Goal: Task Accomplishment & Management: Use online tool/utility

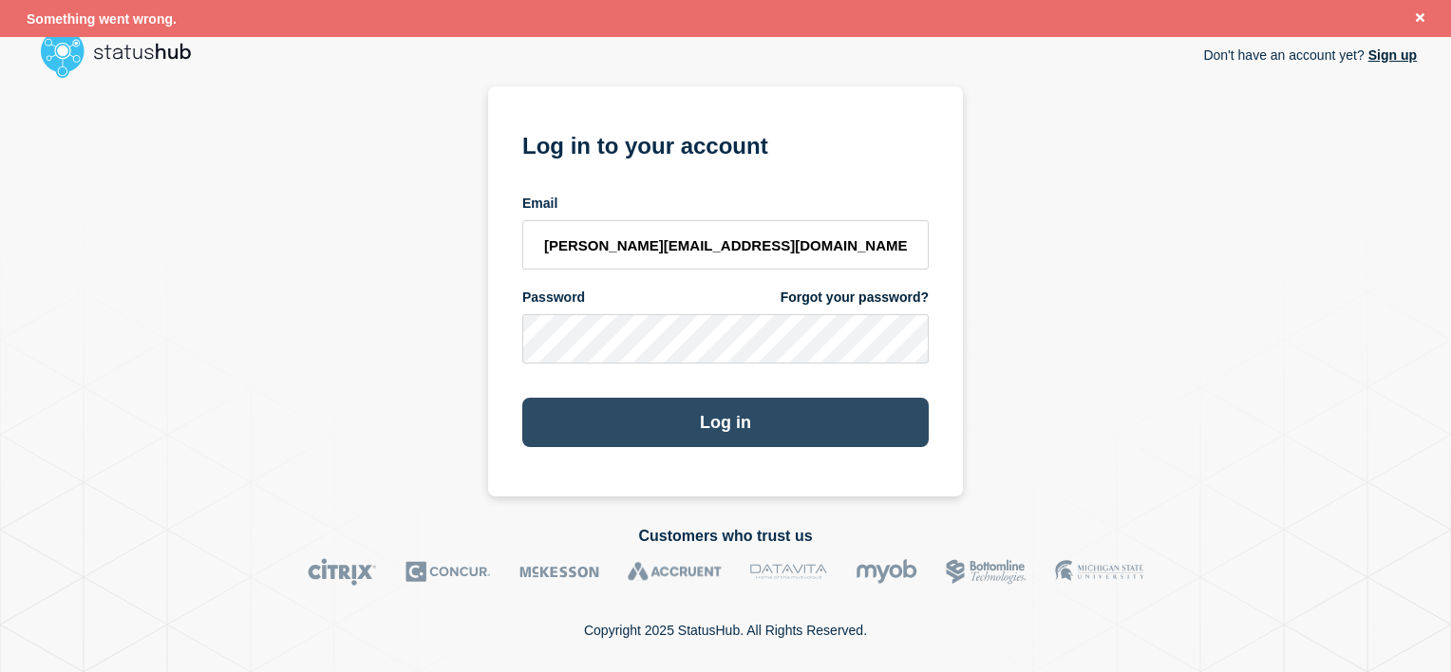
click at [721, 413] on button "Log in" at bounding box center [725, 422] width 406 height 49
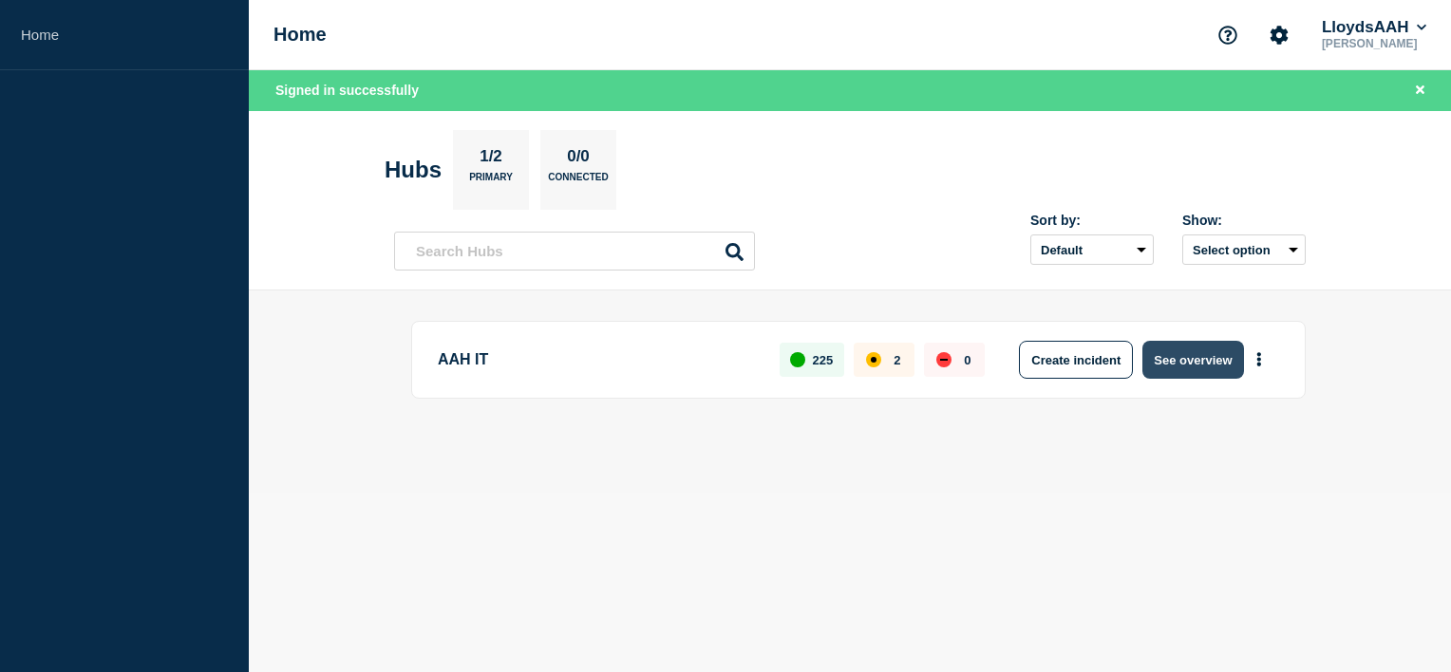
click at [1219, 345] on button "See overview" at bounding box center [1192, 360] width 101 height 38
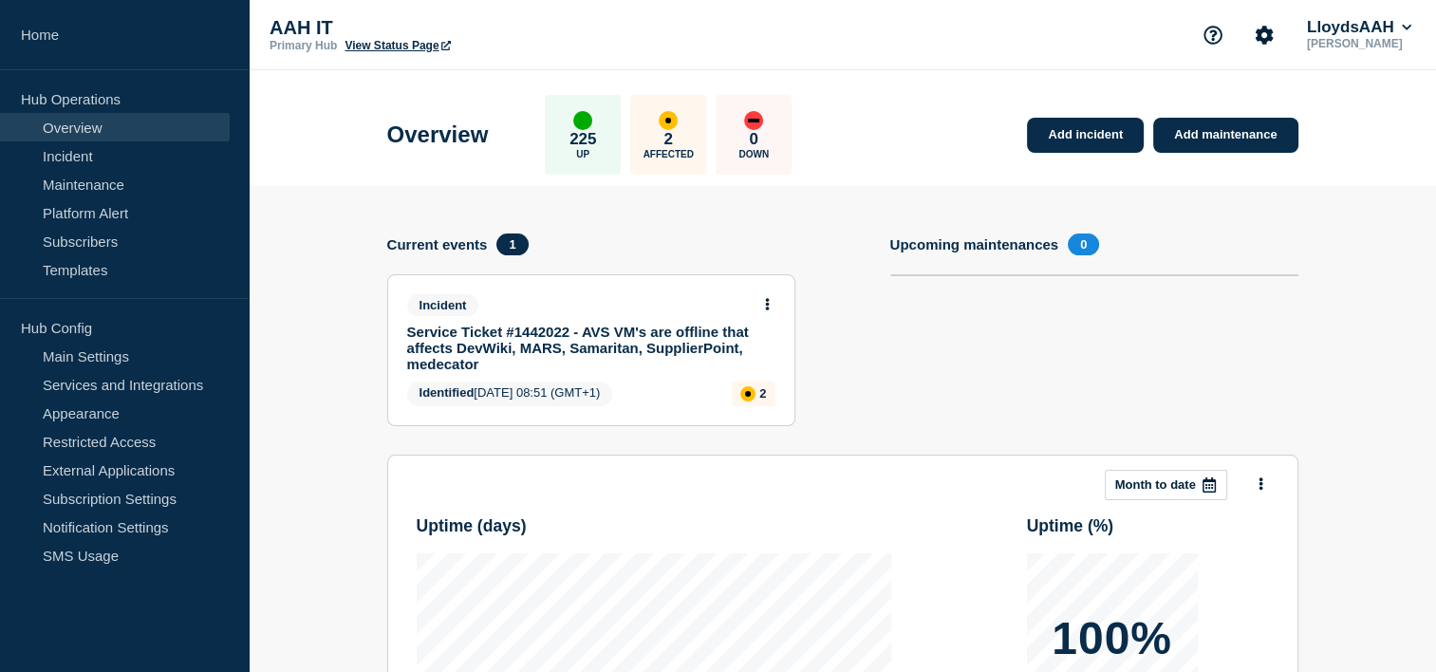
click at [647, 296] on div "Incident" at bounding box center [583, 305] width 352 height 22
click at [619, 337] on link "Service Ticket #1442022 - AVS VM's are offline that affects DevWiki, MARS, Sama…" at bounding box center [578, 348] width 343 height 48
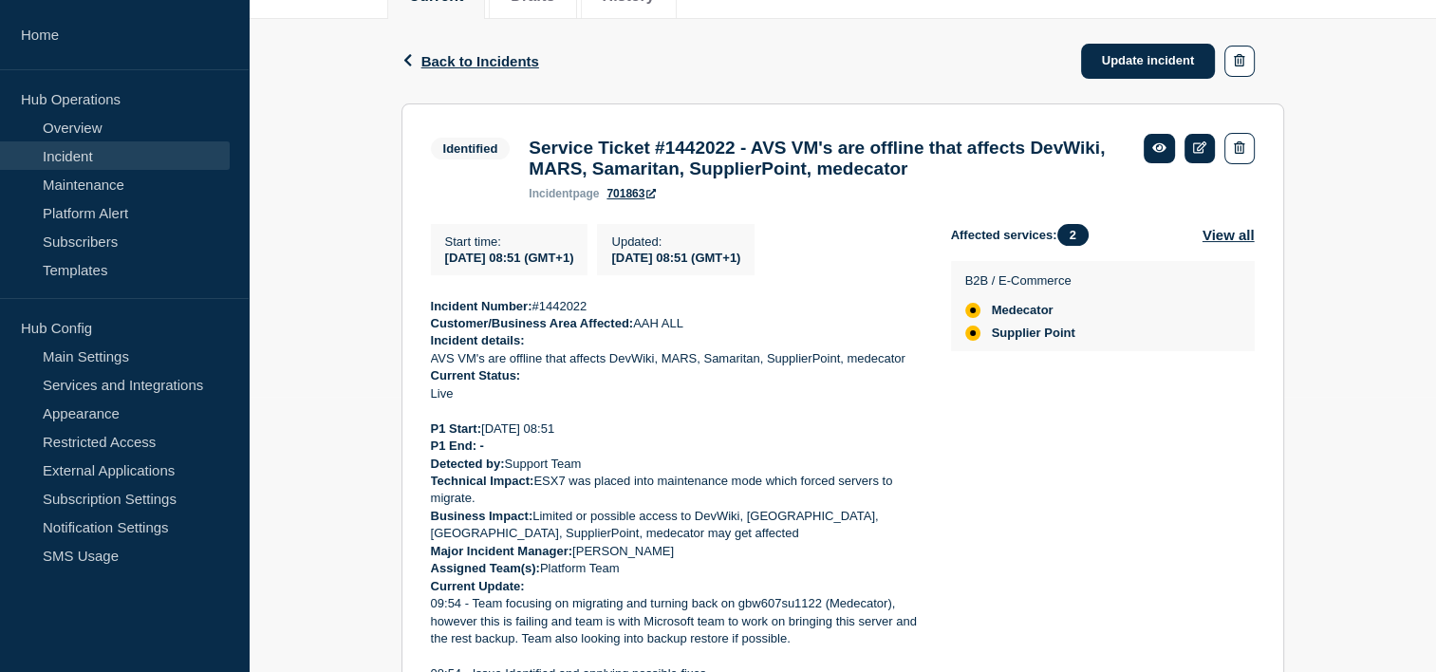
scroll to position [285, 0]
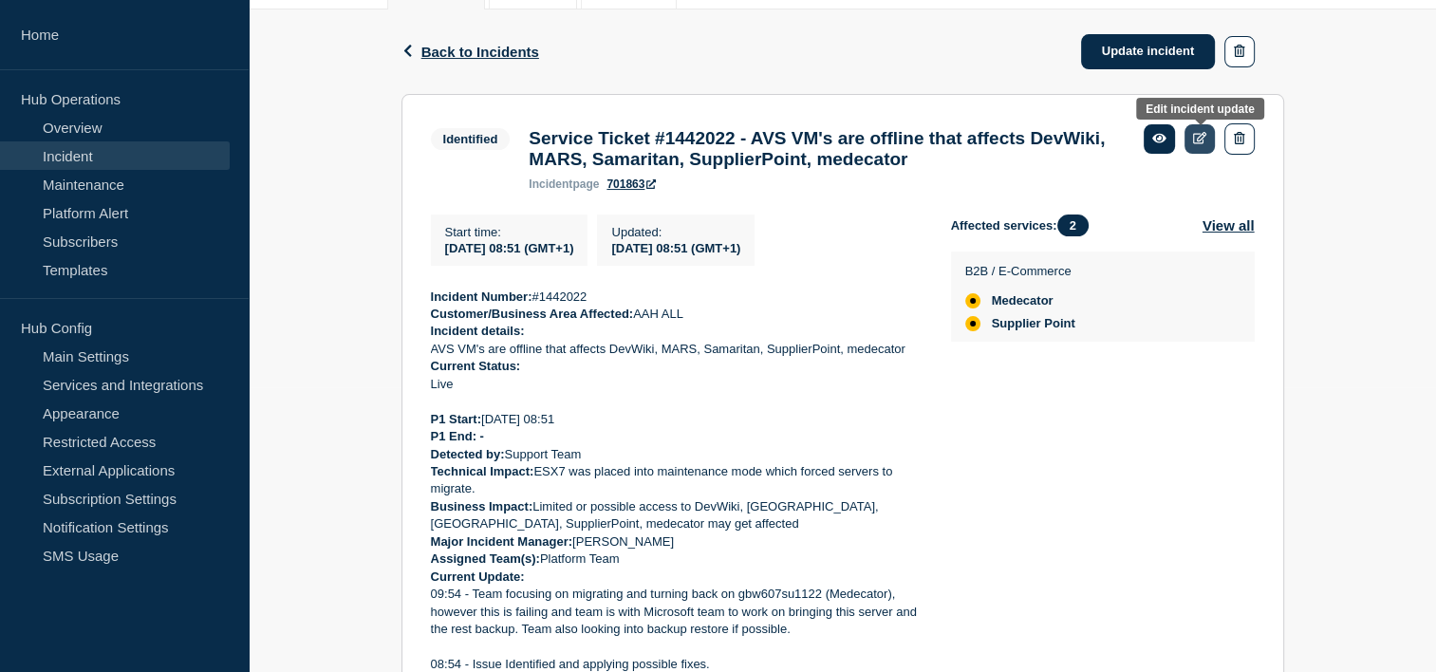
click at [1192, 138] on link at bounding box center [1200, 138] width 31 height 29
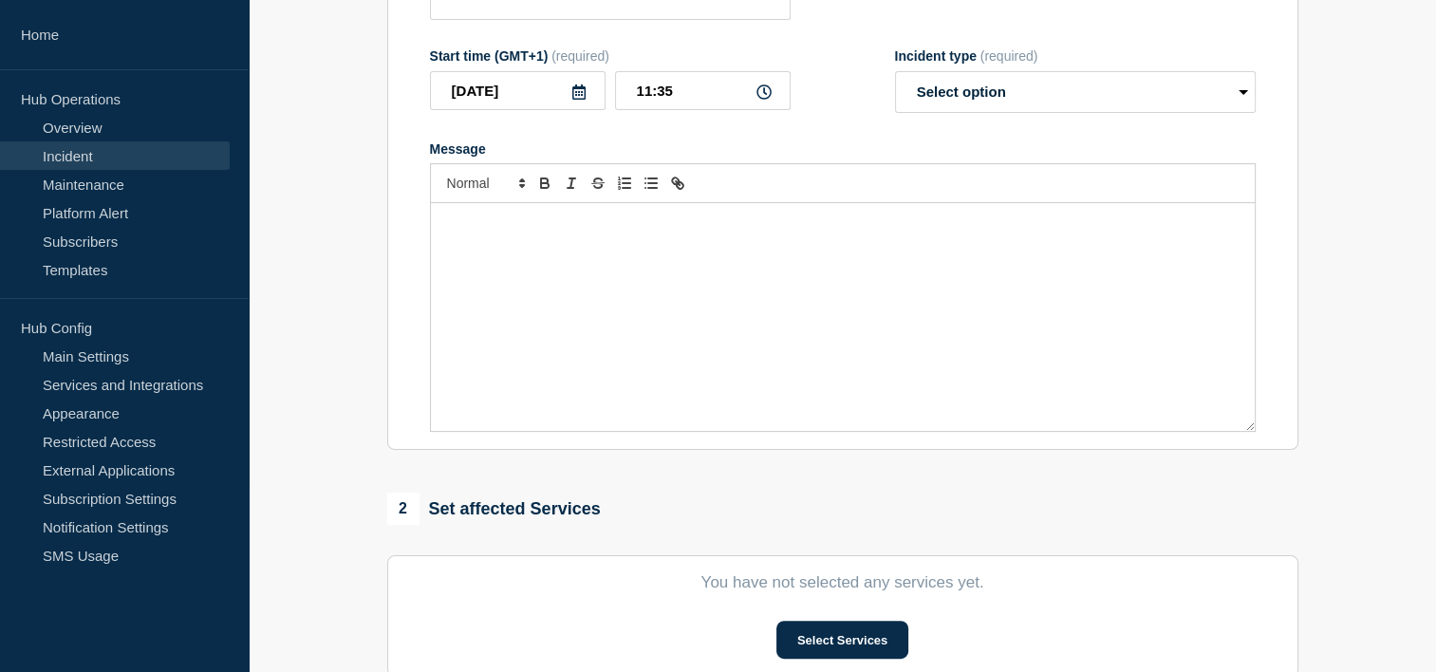
type input "Service Ticket #1442022 - AVS VM's are offline that affects DevWiki, MARS, Sama…"
type input "08:51"
select select "identified"
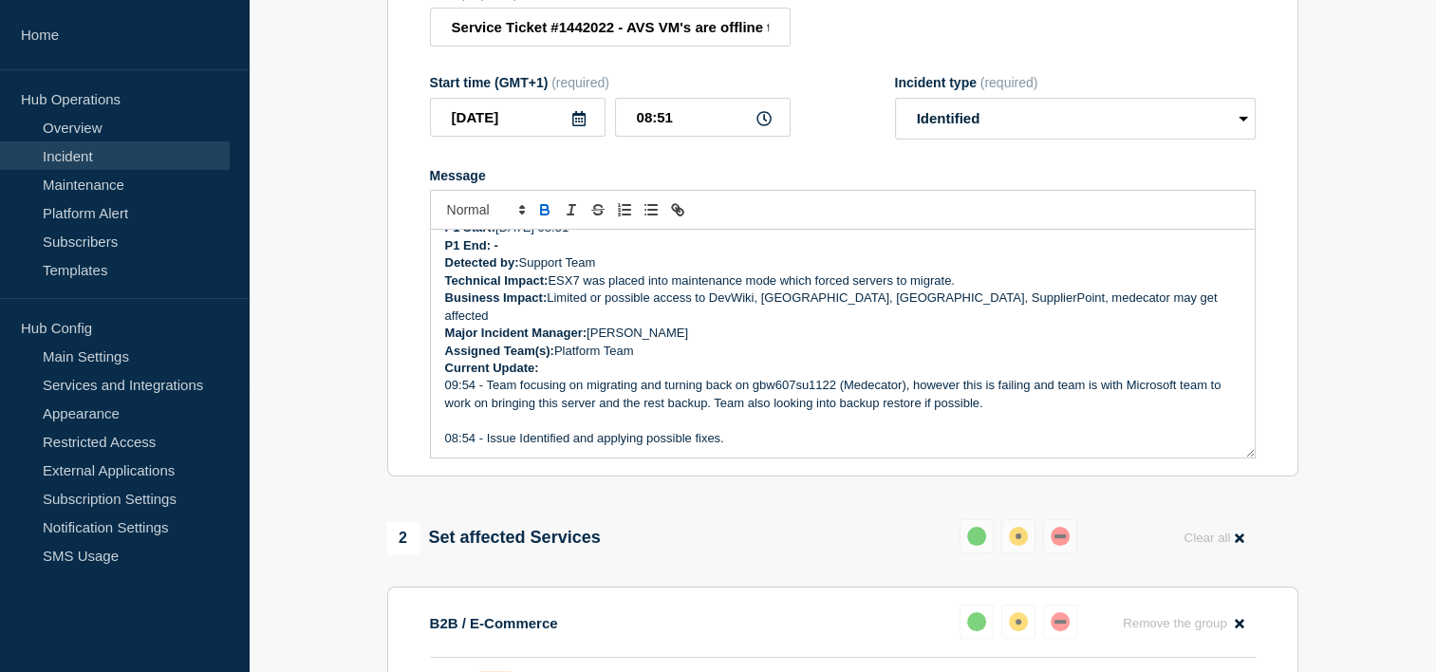
scroll to position [190, 0]
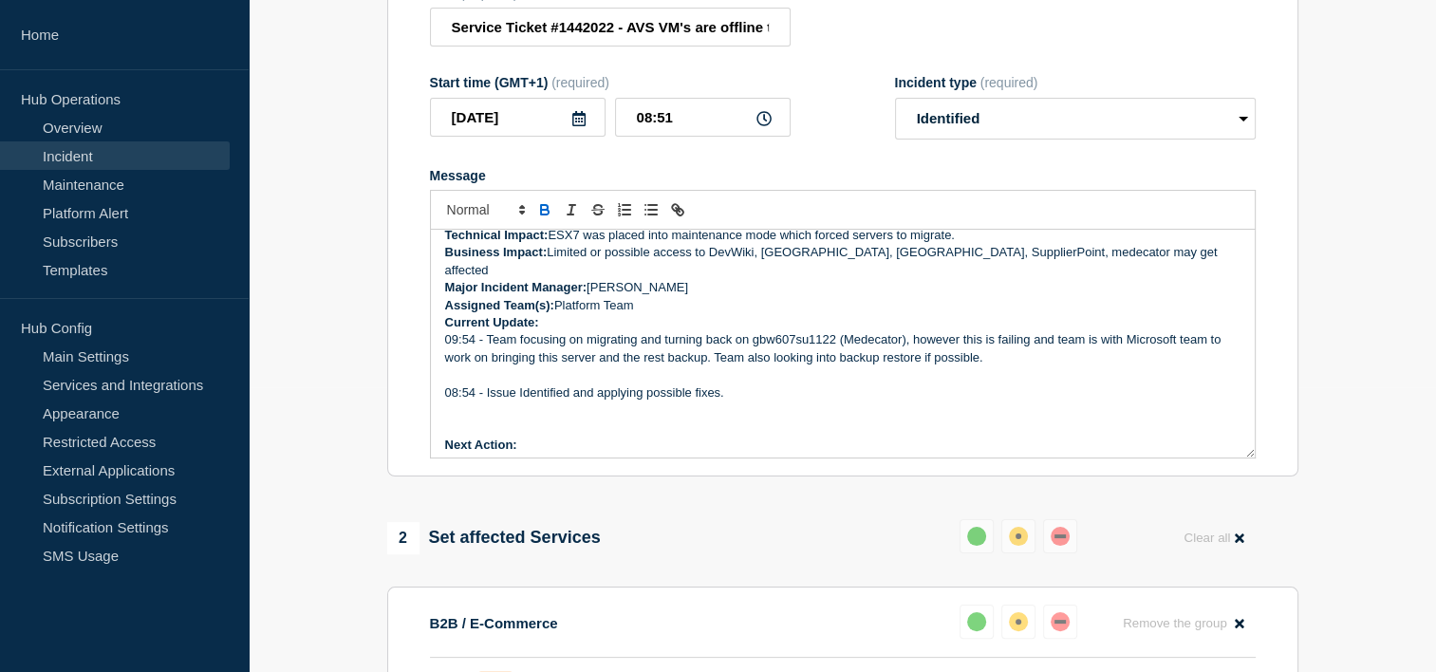
click at [563, 315] on p "Current Update:" at bounding box center [843, 322] width 796 height 17
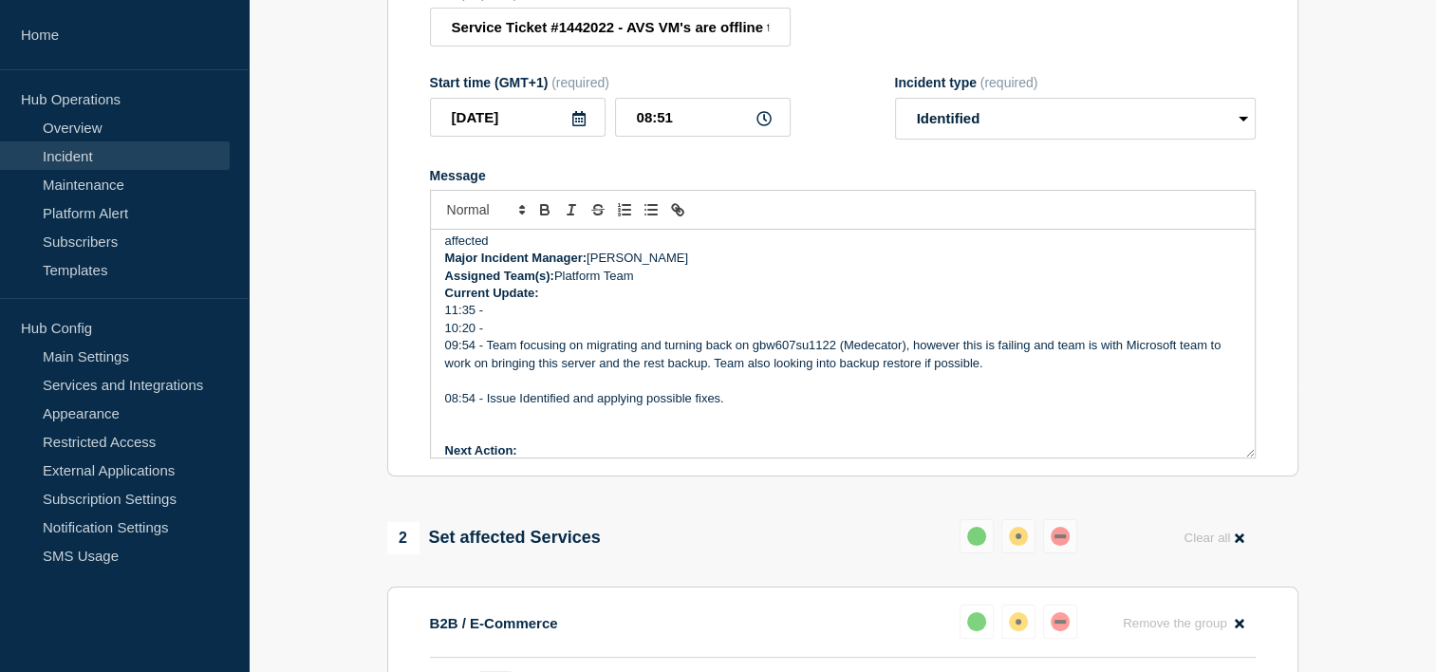
scroll to position [236, 0]
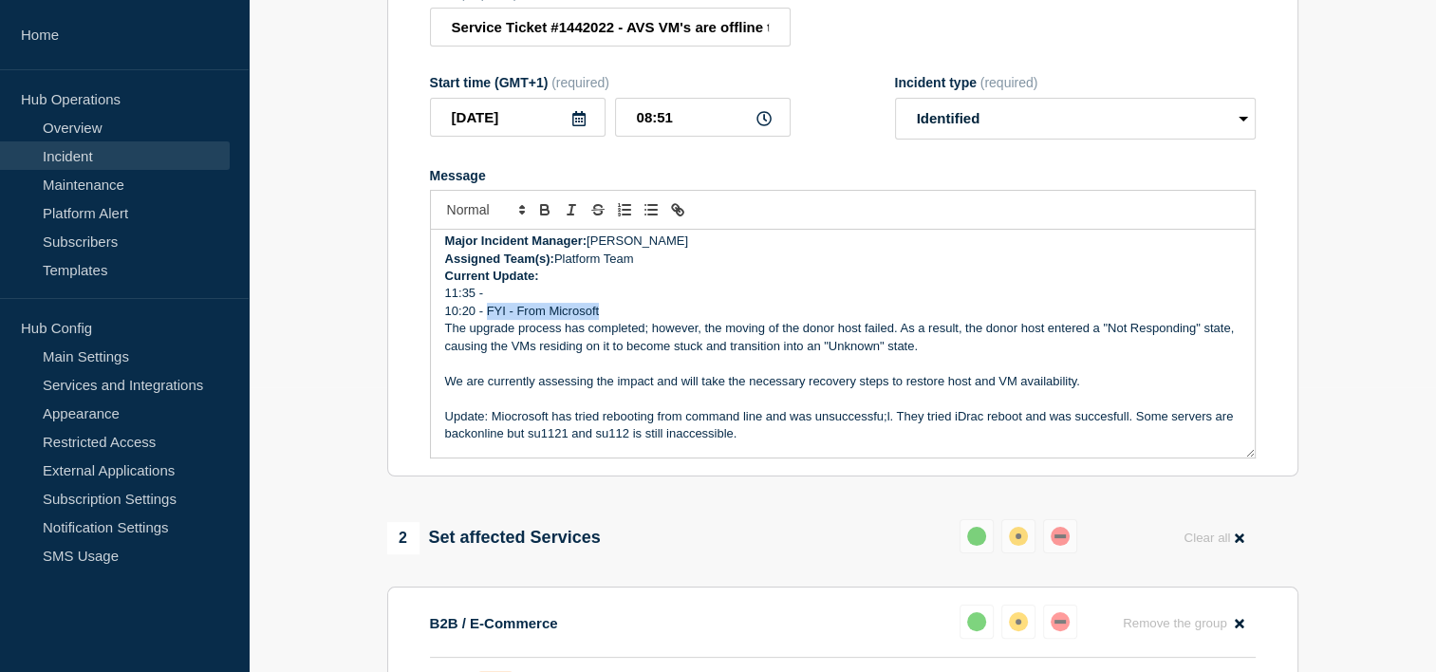
drag, startPoint x: 606, startPoint y: 306, endPoint x: 488, endPoint y: 304, distance: 117.7
click at [488, 304] on p "10:20 - FYI - From Microsoft" at bounding box center [843, 311] width 796 height 17
click at [445, 320] on p "The upgrade process has completed; however, the moving of the donor host failed…" at bounding box center [843, 337] width 796 height 35
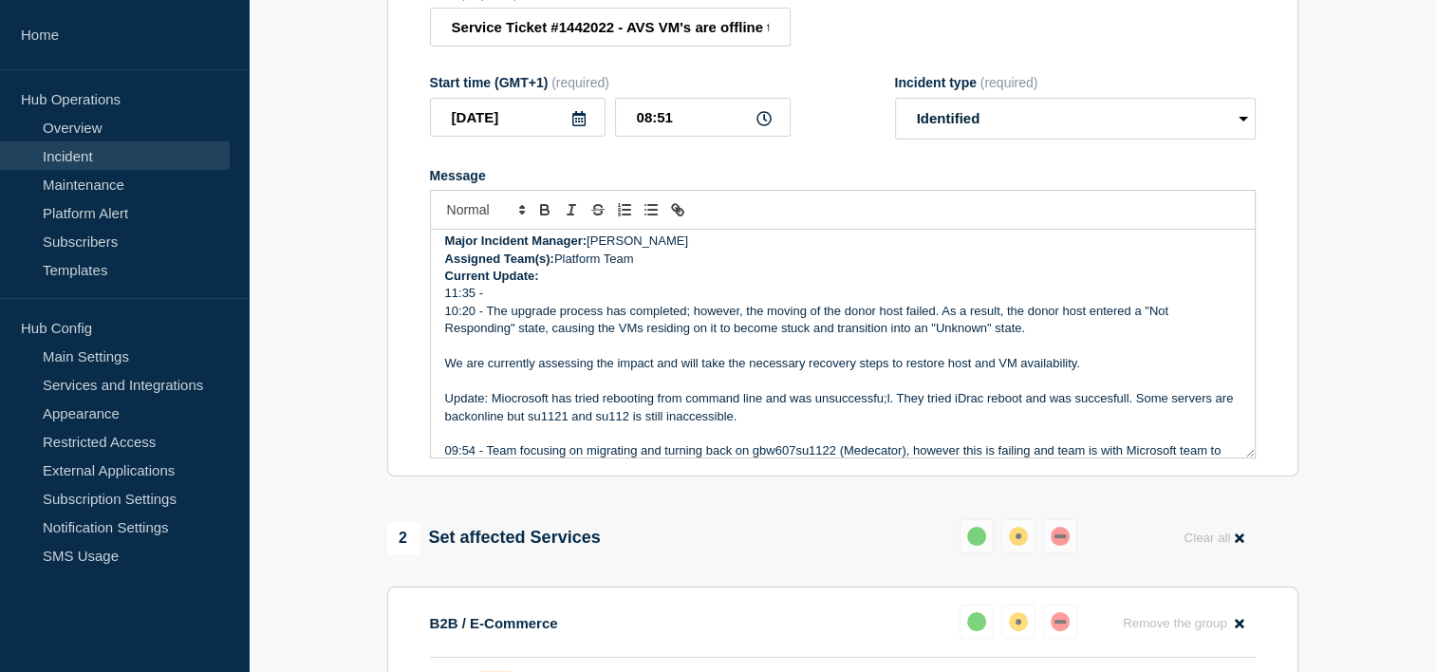
drag, startPoint x: 1035, startPoint y: 323, endPoint x: 493, endPoint y: 281, distance: 543.7
click at [493, 281] on div "Incident Number: #1442022 Customer/Business Area Affected: AAH ALL Incident det…" at bounding box center [843, 344] width 824 height 228
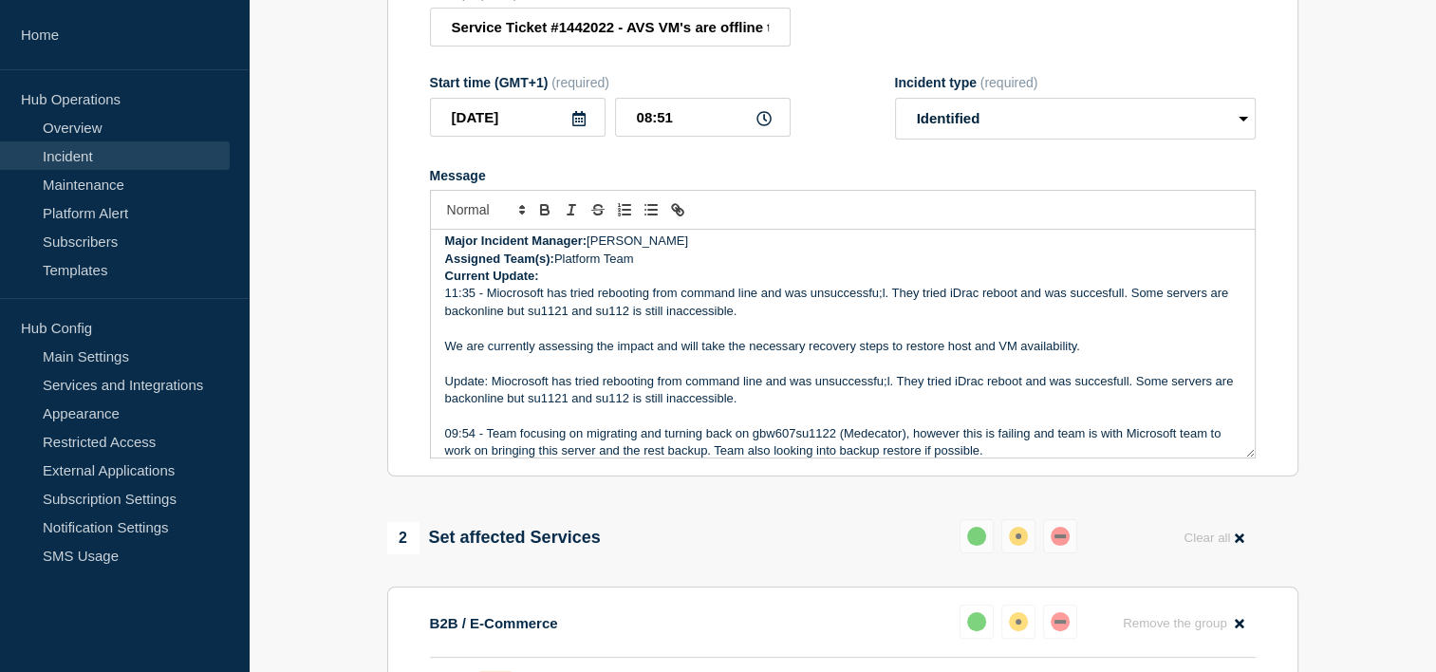
click at [881, 285] on p "11:35 - Miocrosoft has tried rebooting from command line and was unsuccessfu;l.…" at bounding box center [843, 302] width 796 height 35
click at [927, 344] on p "We are currently assessing the impact and will take the necessary recovery step…" at bounding box center [843, 346] width 796 height 17
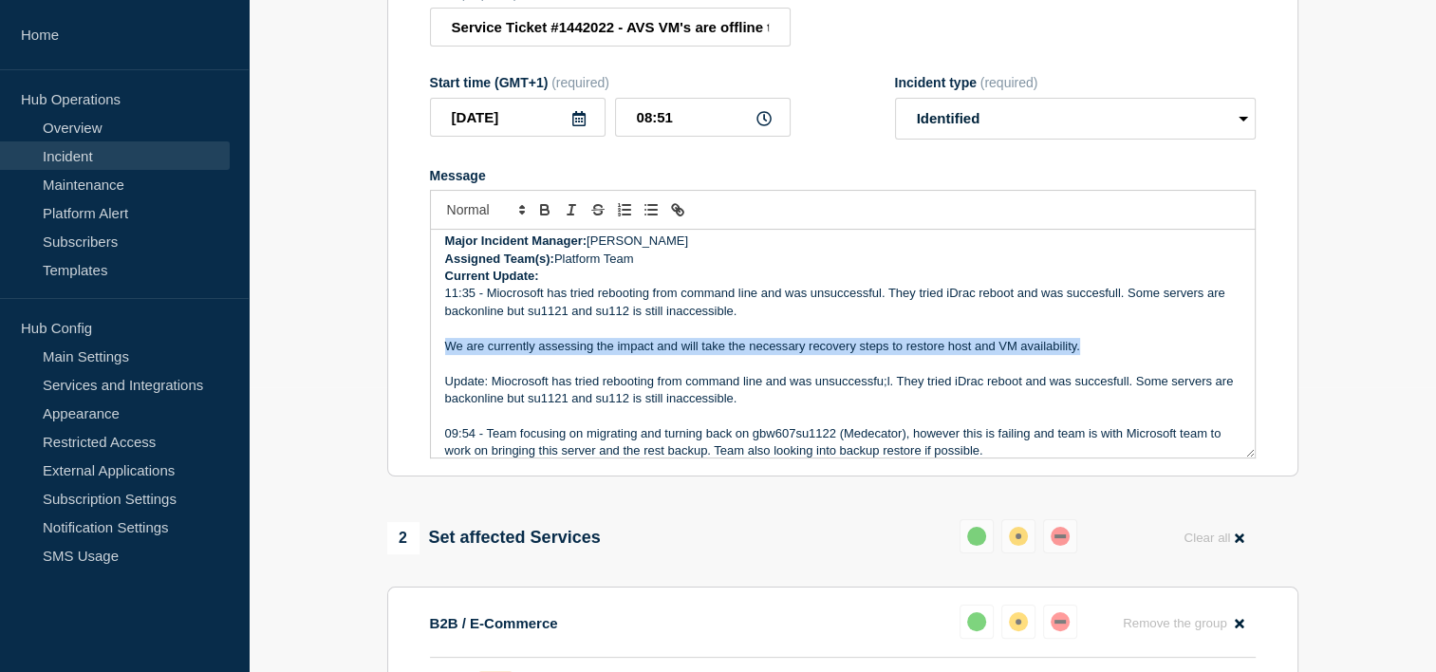
drag, startPoint x: 1094, startPoint y: 346, endPoint x: 437, endPoint y: 342, distance: 657.0
click at [437, 342] on div "Incident Number: #1442022 Customer/Business Area Affected: AAH ALL Incident det…" at bounding box center [843, 344] width 824 height 228
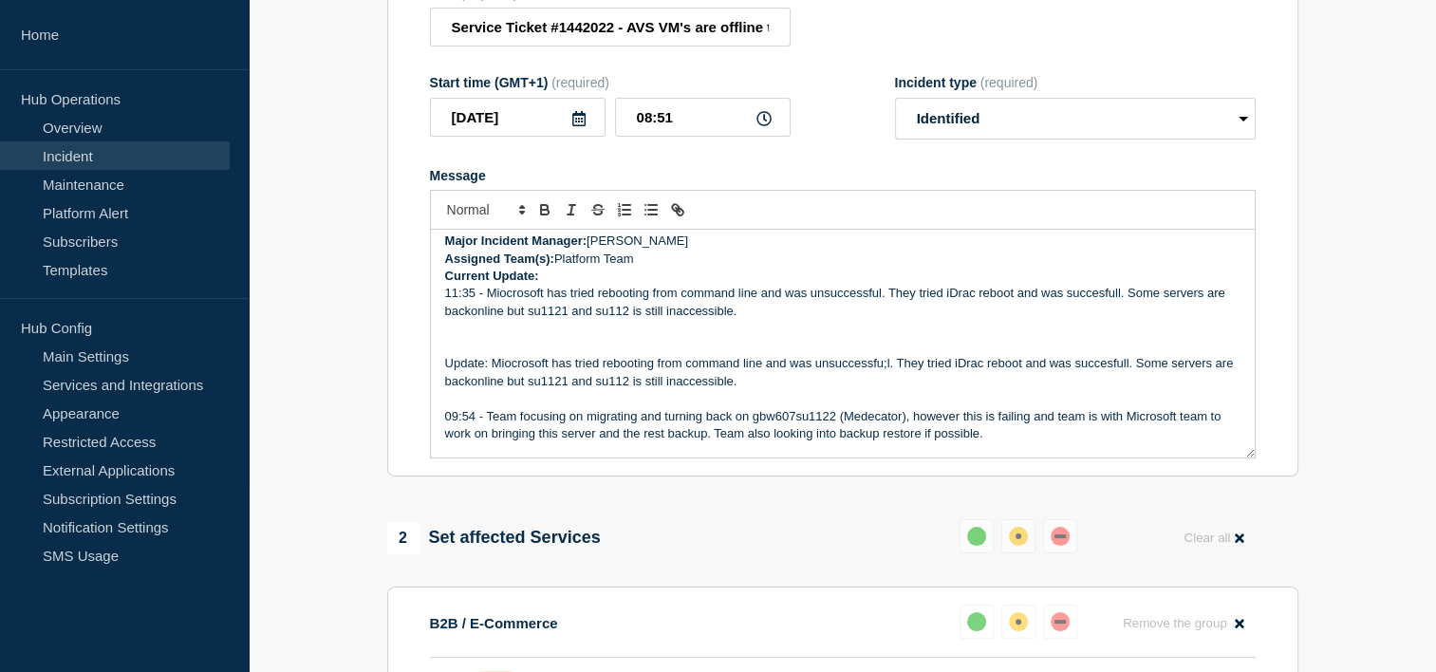
click at [460, 338] on p "Message" at bounding box center [843, 346] width 796 height 17
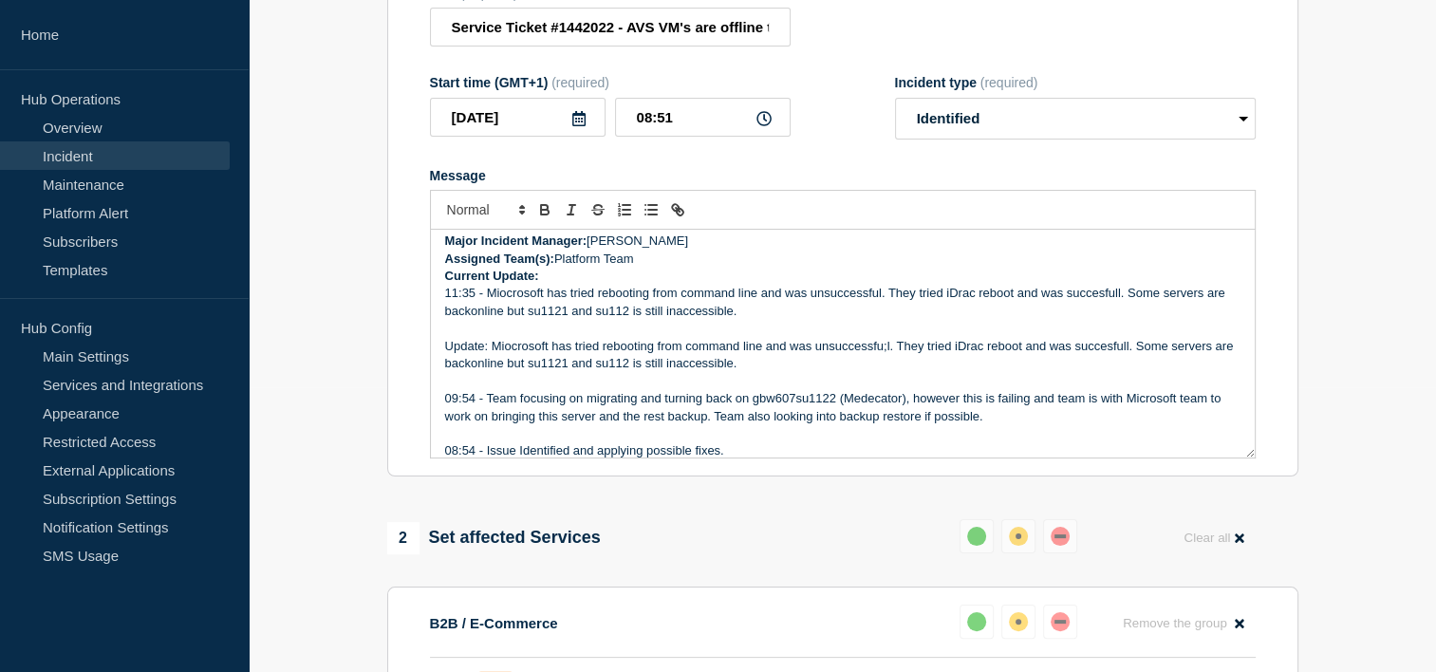
click at [768, 303] on p "11:35 - Miocrosoft has tried rebooting from command line and was unsuccessful. …" at bounding box center [843, 302] width 796 height 35
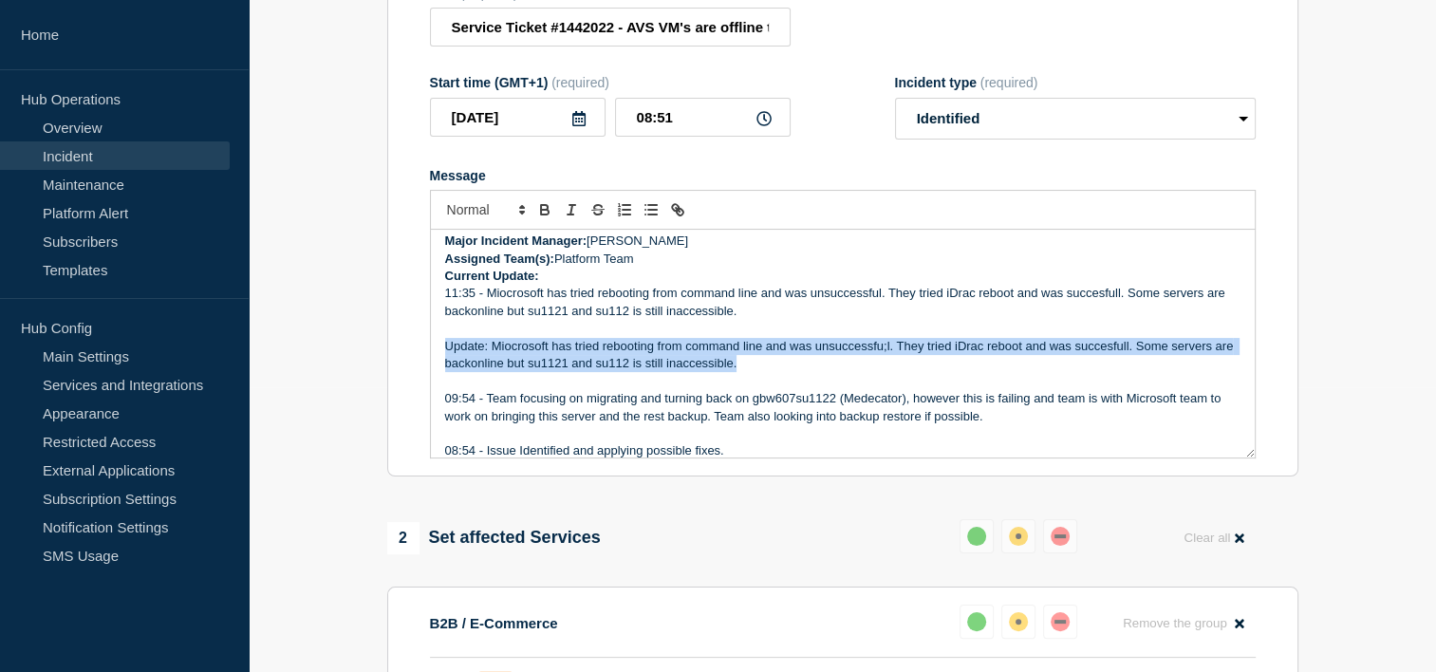
drag, startPoint x: 797, startPoint y: 362, endPoint x: 422, endPoint y: 342, distance: 376.5
click at [422, 342] on section "Title (required) Service Ticket #1442022 - AVS VM's are offline that affects De…" at bounding box center [842, 223] width 911 height 510
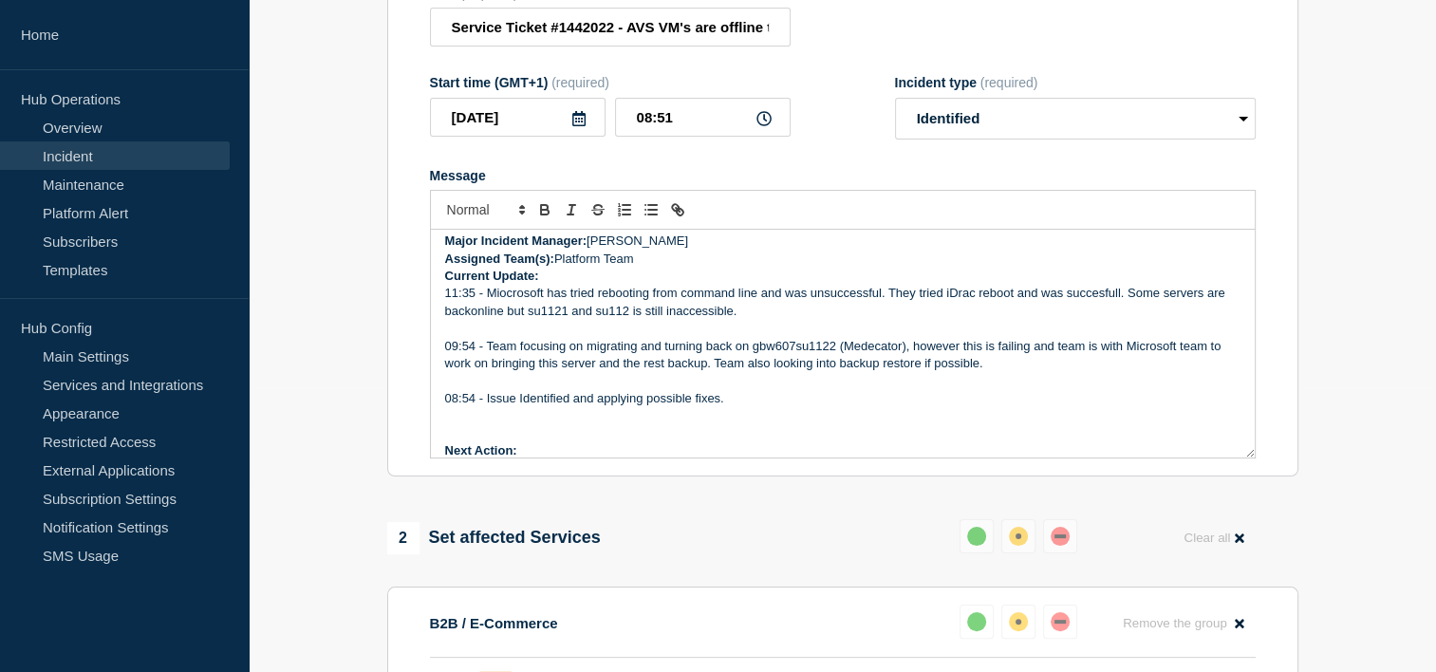
click at [779, 308] on p "11:35 - Miocrosoft has tried rebooting from command line and was unsuccessful. …" at bounding box center [843, 302] width 796 height 35
drag, startPoint x: 869, startPoint y: 301, endPoint x: 736, endPoint y: 305, distance: 133.0
click at [736, 305] on p "11:35 - Miocrosoft has tried rebooting from command line and was unsuccessful. …" at bounding box center [843, 302] width 796 height 35
click at [885, 307] on p "11:35 - Miocrosoft has tried rebooting from command line and was unsuccessful. …" at bounding box center [843, 302] width 796 height 35
drag, startPoint x: 861, startPoint y: 308, endPoint x: 736, endPoint y: 304, distance: 125.4
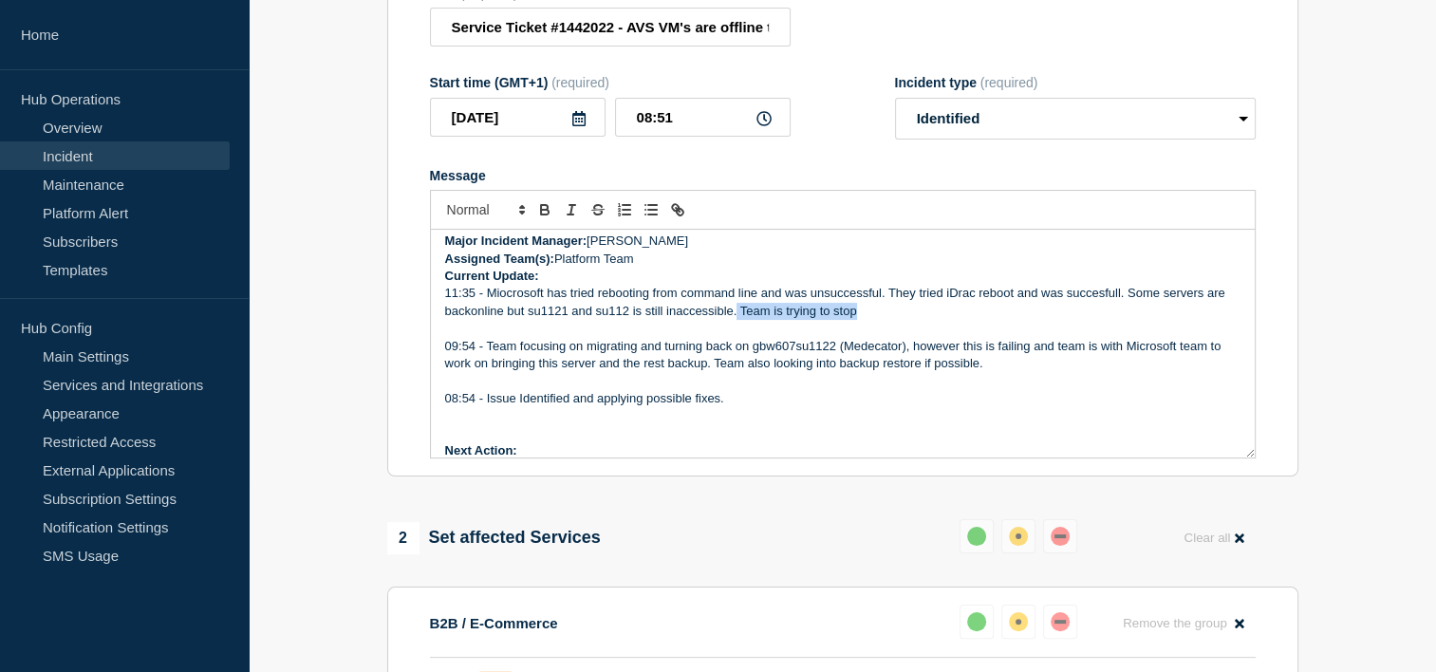
click at [736, 304] on p "11:35 - Miocrosoft has tried rebooting from command line and was unsuccessful. …" at bounding box center [843, 302] width 796 height 35
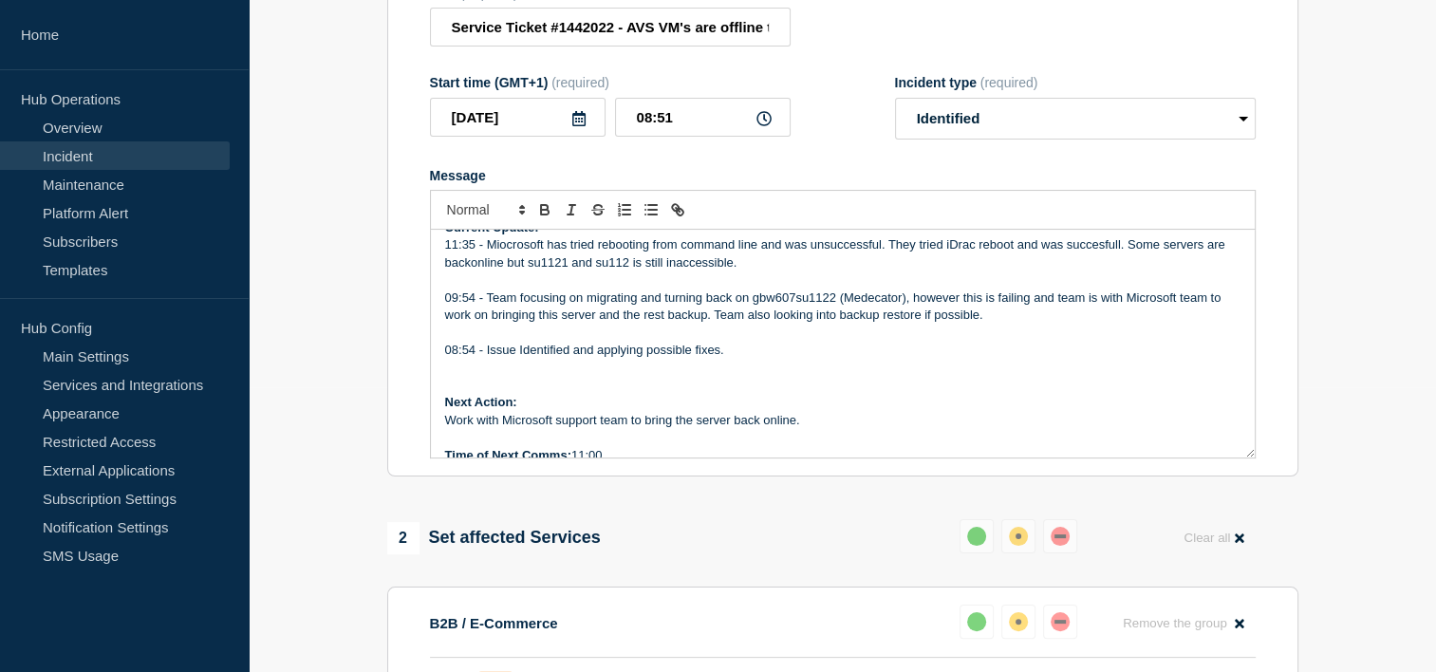
drag, startPoint x: 597, startPoint y: 450, endPoint x: 577, endPoint y: 447, distance: 20.1
click at [577, 447] on p "Time of Next Comms: 11:00" at bounding box center [843, 455] width 796 height 17
click at [775, 377] on p "Message" at bounding box center [843, 385] width 796 height 17
drag, startPoint x: 483, startPoint y: 417, endPoint x: 685, endPoint y: 407, distance: 202.4
click at [604, 412] on p "Work with Microsoft support team to bring the server back online." at bounding box center [843, 420] width 796 height 17
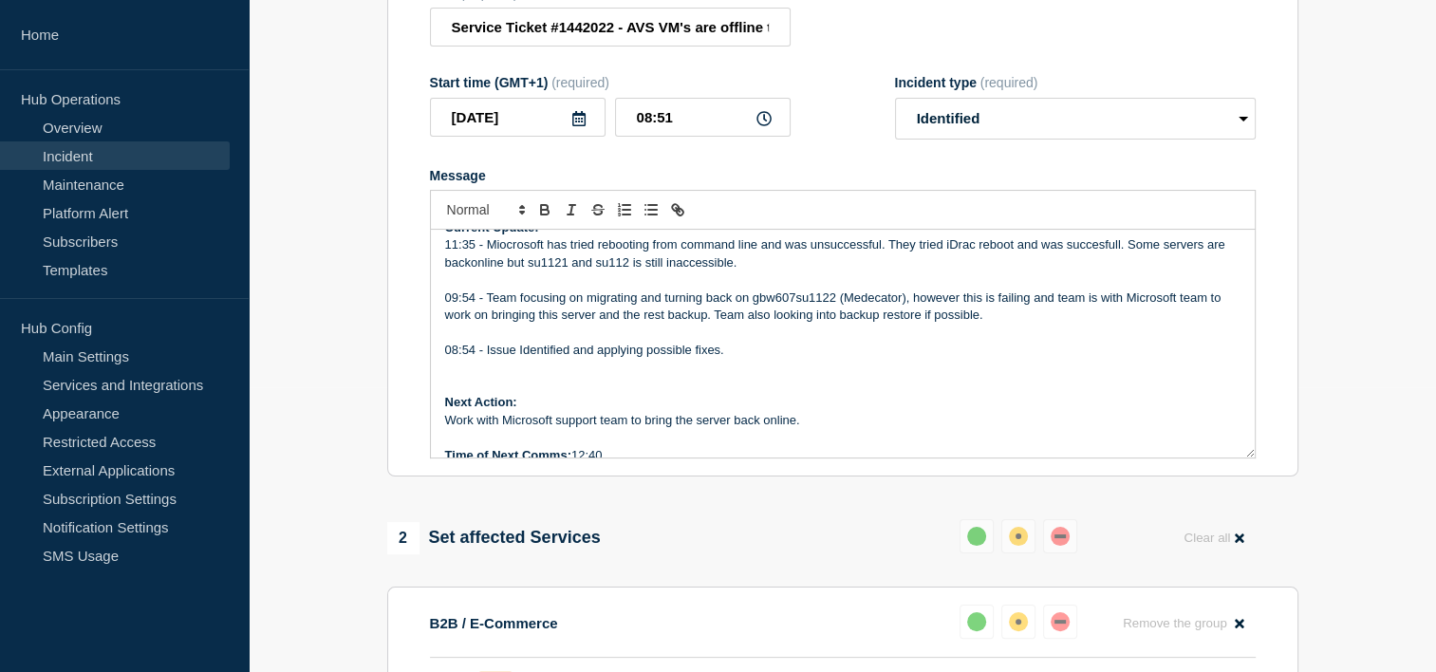
click at [816, 412] on p "Work with Microsoft support team to bring the server back online." at bounding box center [843, 420] width 796 height 17
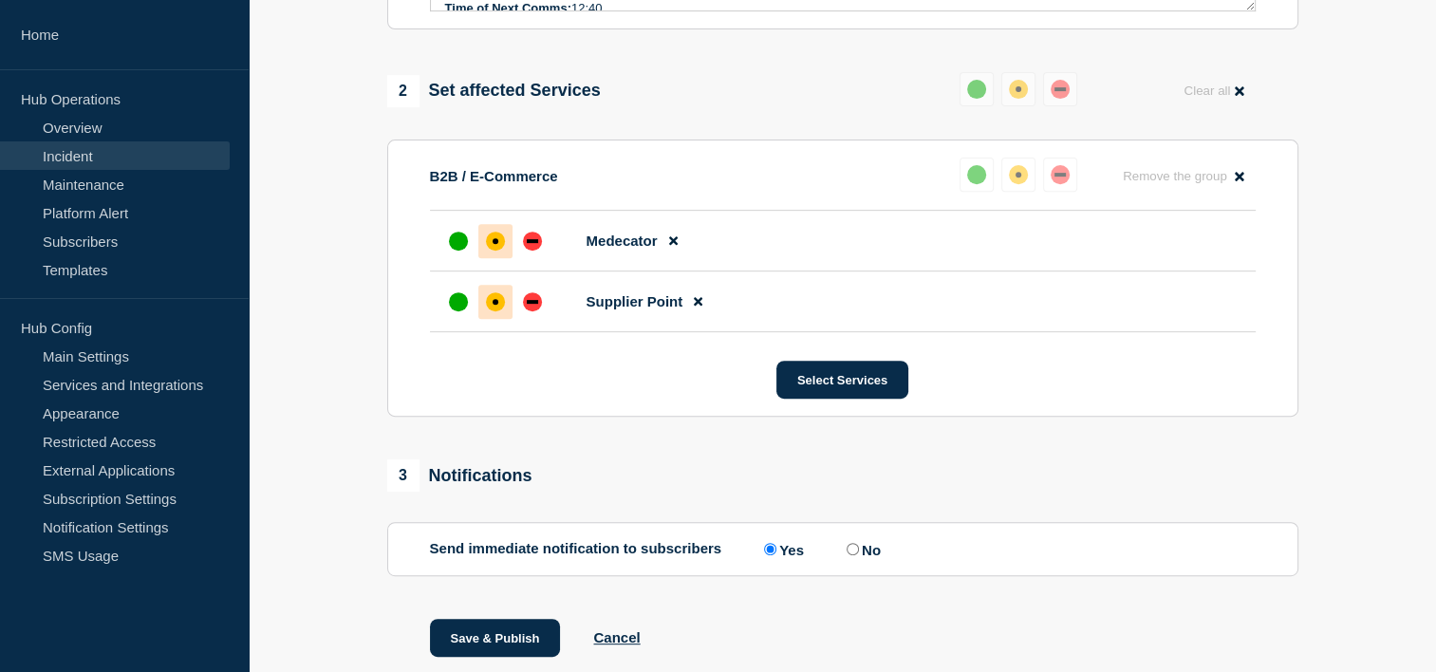
scroll to position [808, 0]
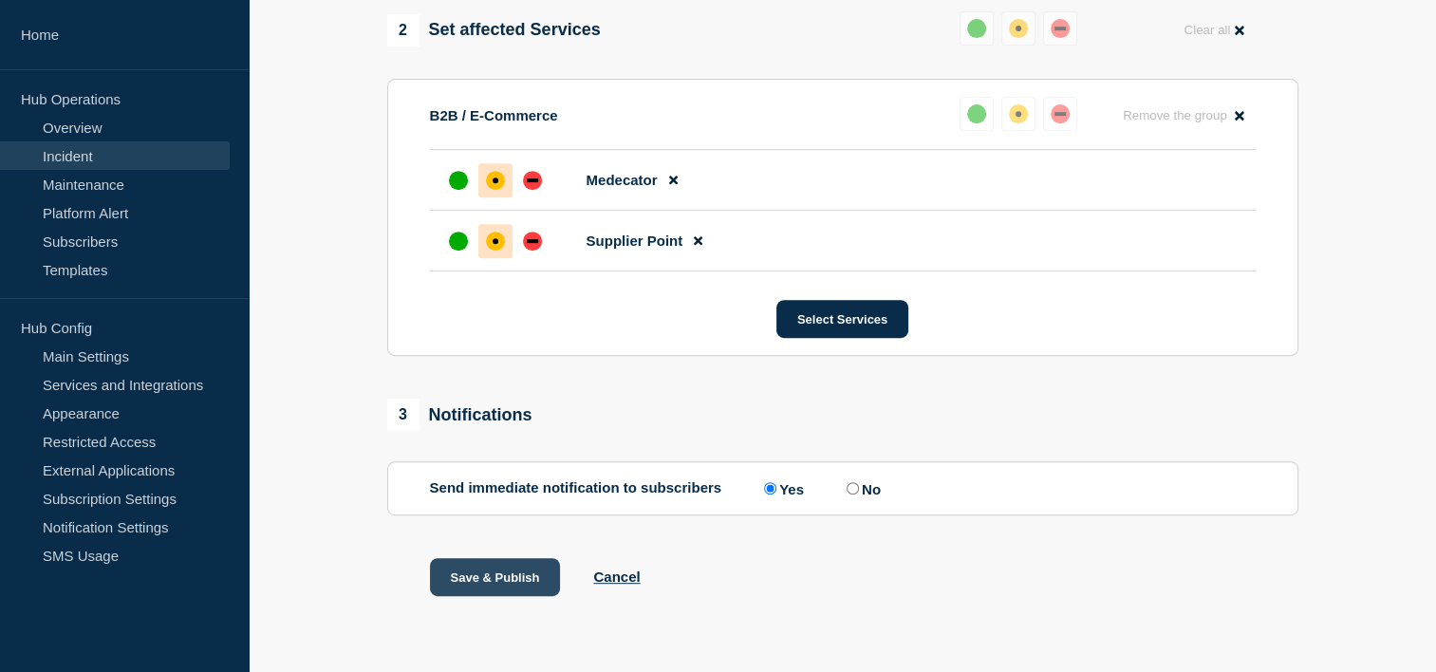
click at [486, 592] on button "Save & Publish" at bounding box center [495, 577] width 131 height 38
